Goal: Information Seeking & Learning: Understand process/instructions

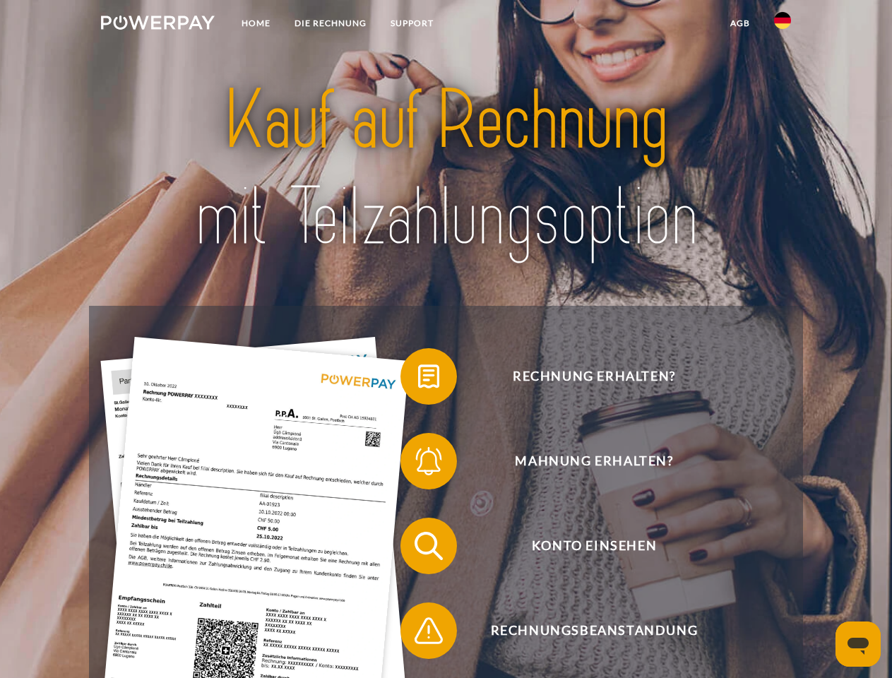
click at [158, 25] on img at bounding box center [158, 23] width 114 height 14
click at [783, 25] on img at bounding box center [782, 20] width 17 height 17
click at [740, 23] on link "agb" at bounding box center [740, 23] width 44 height 25
click at [418, 379] on span at bounding box center [407, 376] width 71 height 71
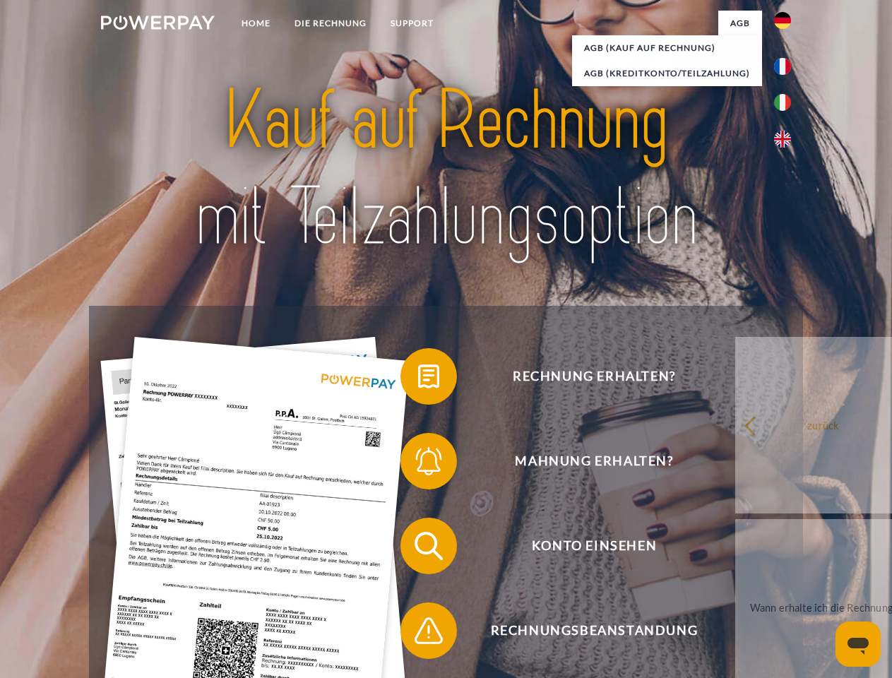
click at [418, 464] on span at bounding box center [407, 461] width 71 height 71
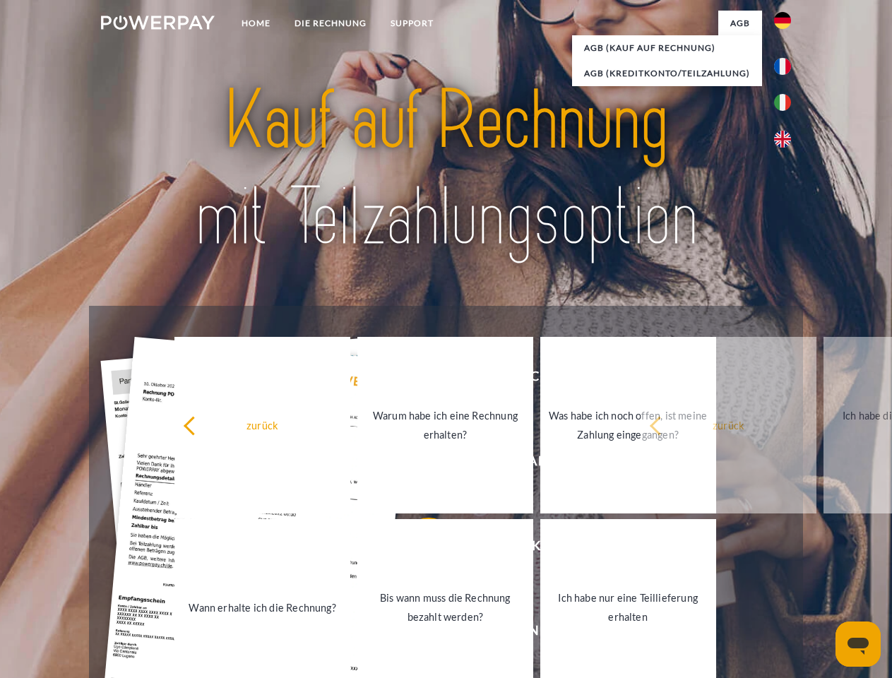
click at [418, 549] on link "Bis wann muss die Rechnung bezahlt werden?" at bounding box center [445, 607] width 176 height 177
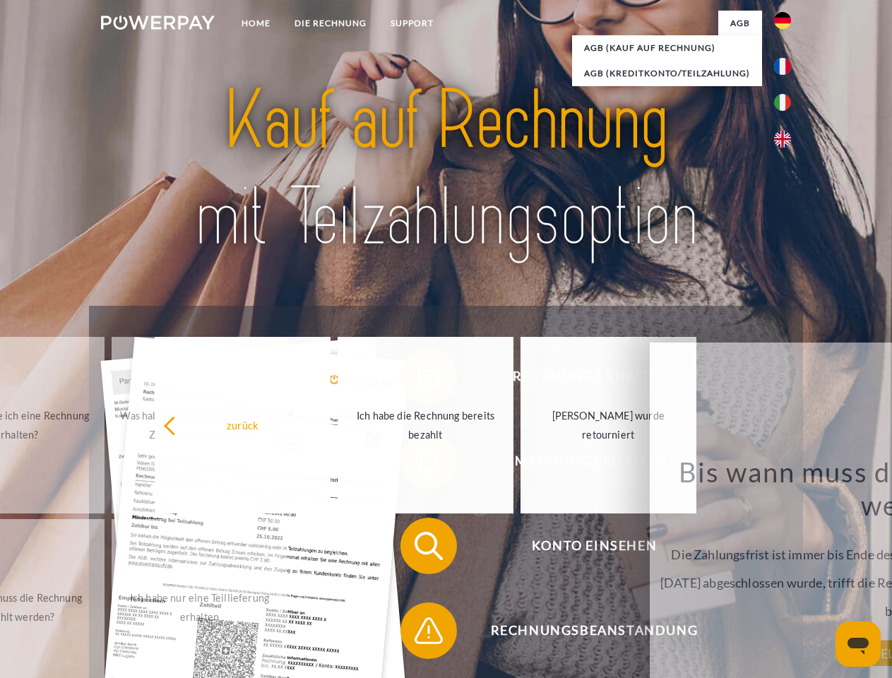
click at [418, 634] on span at bounding box center [407, 631] width 71 height 71
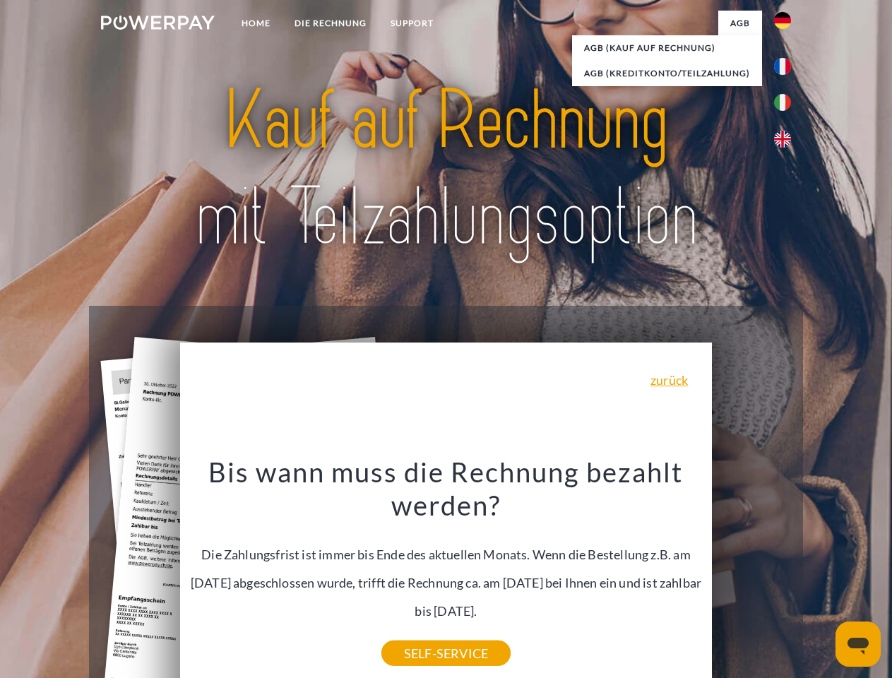
click at [858, 644] on icon "Messaging-Fenster öffnen" at bounding box center [858, 646] width 21 height 17
